Goal: Find contact information: Find contact information

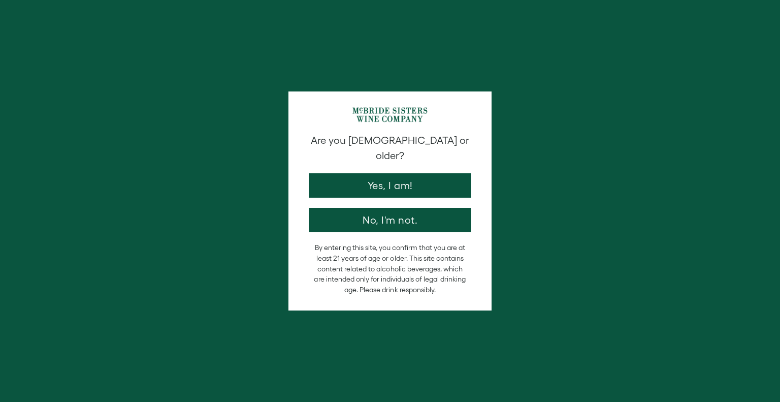
click at [362, 174] on button "Yes, I am!" at bounding box center [390, 185] width 163 height 24
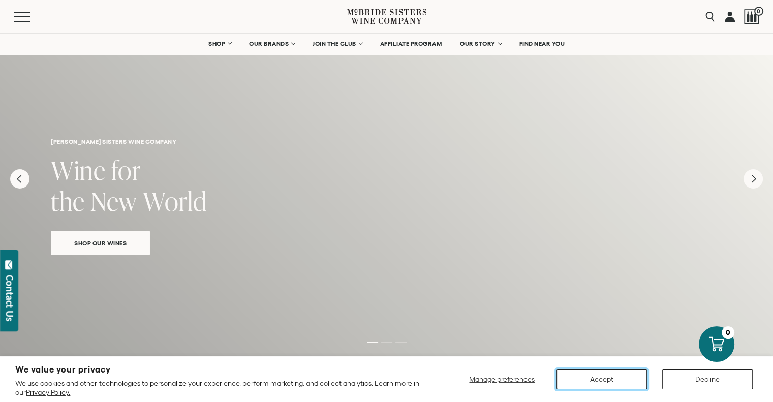
click at [604, 381] on button "Accept" at bounding box center [601, 379] width 90 height 20
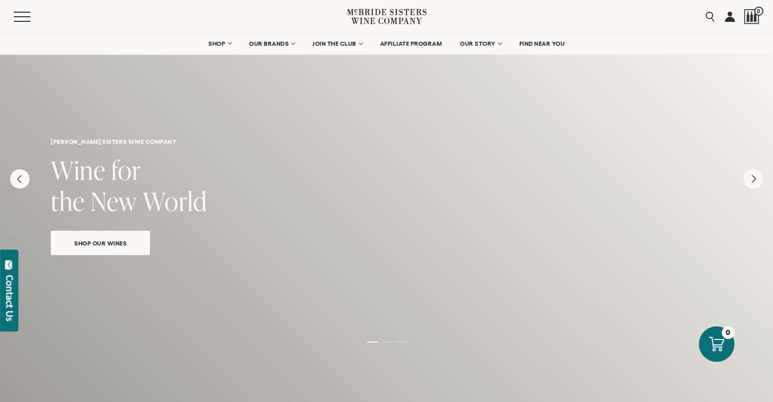
click at [26, 22] on div "Menu" at bounding box center [180, 16] width 333 height 33
click at [24, 12] on span "Mobile Menu Trigger" at bounding box center [24, 12] width 21 height 1
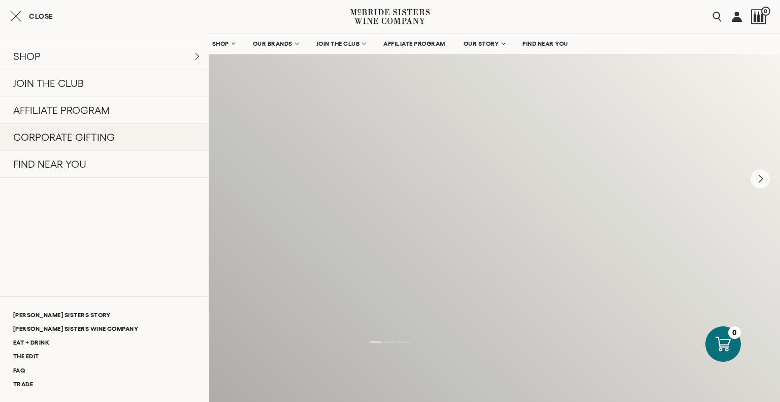
click at [77, 138] on link "CORPORATE GIFTING" at bounding box center [104, 136] width 209 height 27
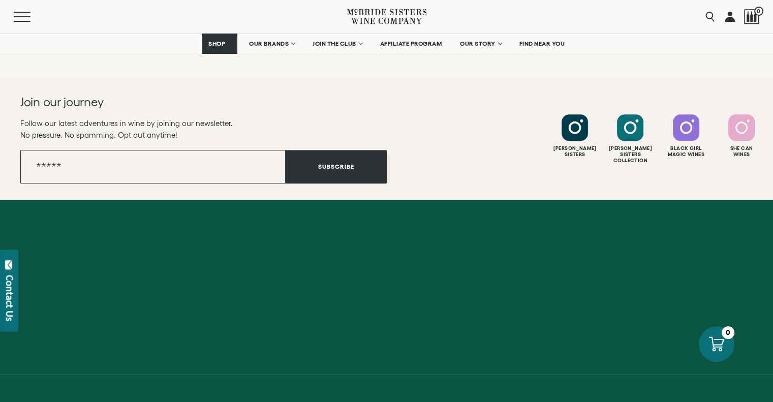
scroll to position [1024, 0]
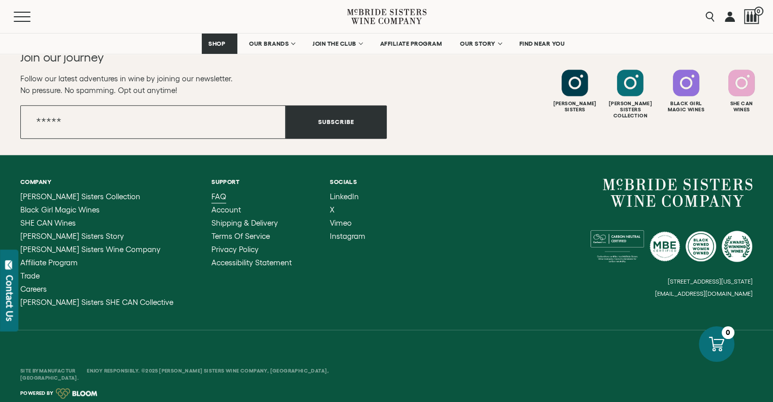
click at [211, 194] on span "FAQ" at bounding box center [218, 196] width 15 height 9
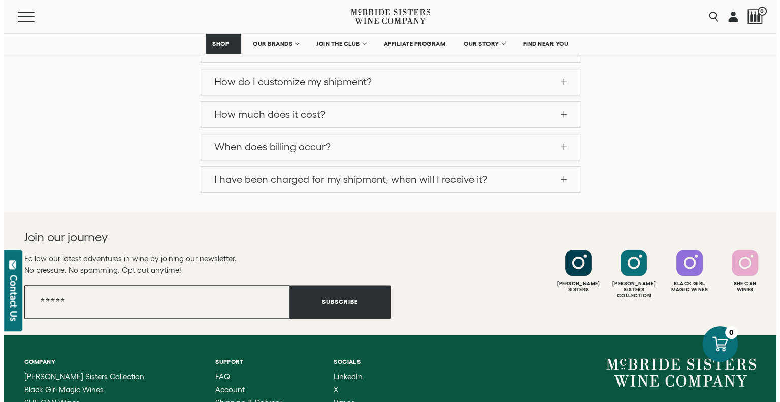
scroll to position [1094, 0]
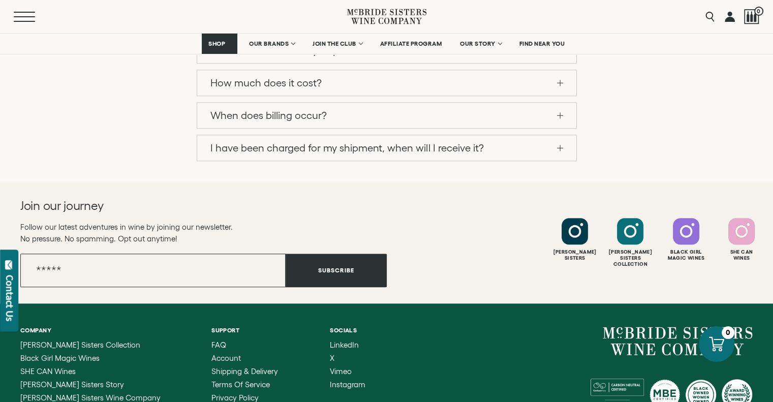
click at [22, 16] on span "Mobile Menu Trigger" at bounding box center [24, 16] width 21 height 1
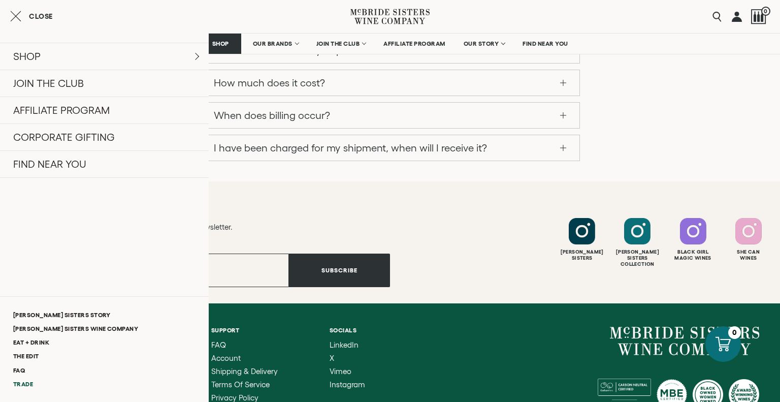
click at [27, 383] on link "Trade" at bounding box center [104, 384] width 209 height 14
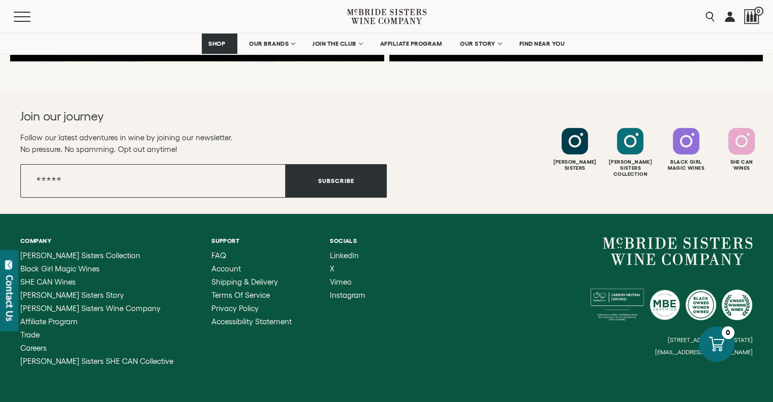
scroll to position [3243, 0]
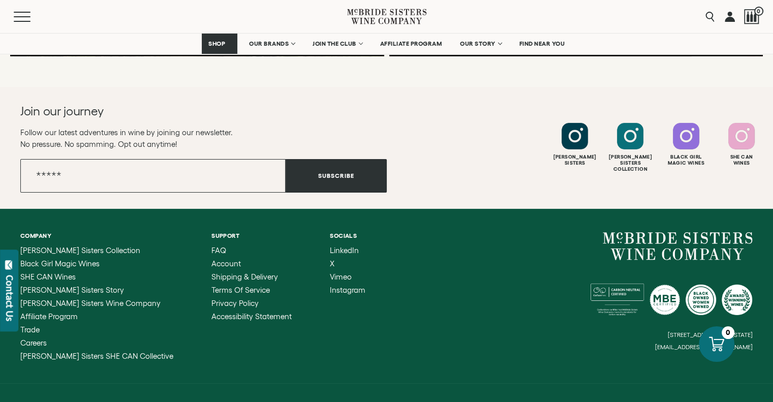
drag, startPoint x: 759, startPoint y: 292, endPoint x: 669, endPoint y: 293, distance: 89.9
click at [669, 293] on div "Company McBride Sisters Collection Black Girl Magic Wines SHE CAN Wines McBride…" at bounding box center [386, 296] width 773 height 175
drag, startPoint x: 661, startPoint y: 292, endPoint x: 688, endPoint y: 290, distance: 27.0
click at [688, 290] on div "6114 La Salle Avenue, #280, Oakland, California, US 94611 hello@mcbridesisters.…" at bounding box center [570, 291] width 366 height 119
drag, startPoint x: 751, startPoint y: 291, endPoint x: 673, endPoint y: 290, distance: 78.8
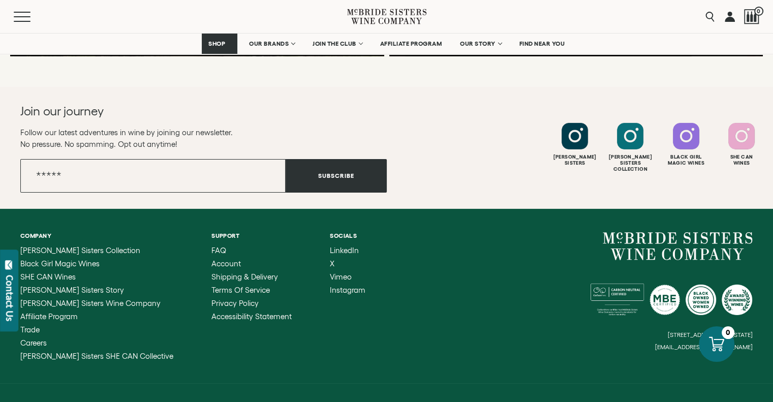
click at [673, 343] on small "[EMAIL_ADDRESS][DOMAIN_NAME]" at bounding box center [704, 346] width 98 height 7
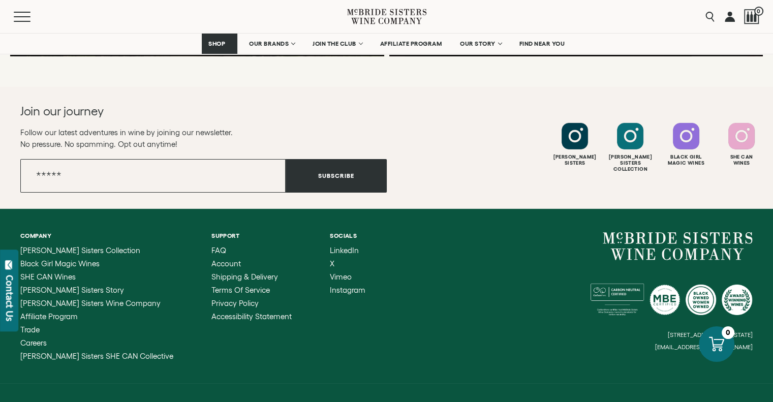
click at [673, 343] on small "[EMAIL_ADDRESS][DOMAIN_NAME]" at bounding box center [704, 346] width 98 height 7
click at [98, 352] on span "[PERSON_NAME] Sisters SHE CAN Collective" at bounding box center [96, 356] width 153 height 9
